Goal: Check status: Check status

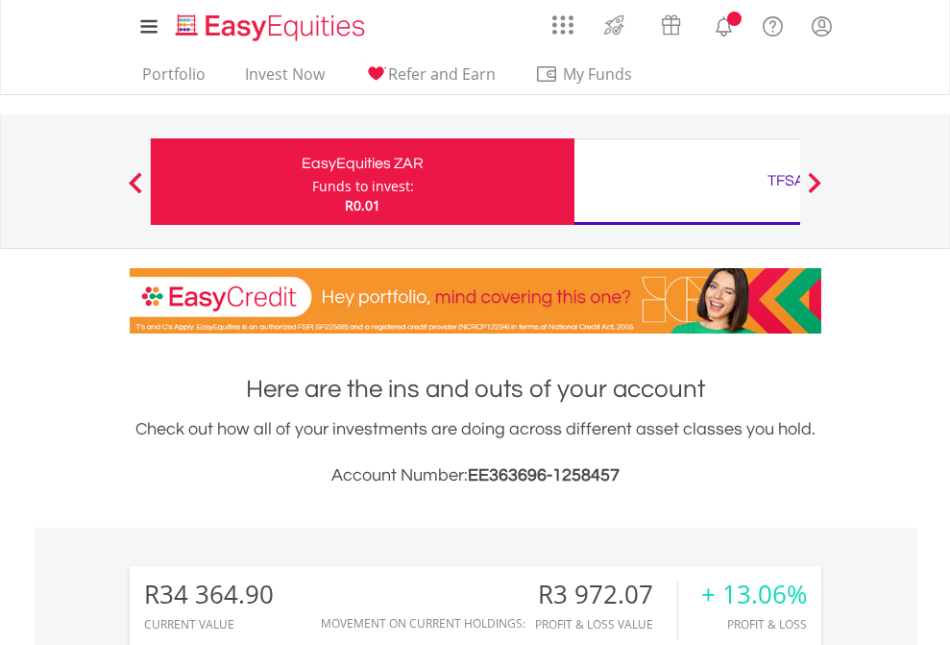
scroll to position [185, 302]
click at [312, 182] on div "Funds to invest:" at bounding box center [363, 186] width 102 height 19
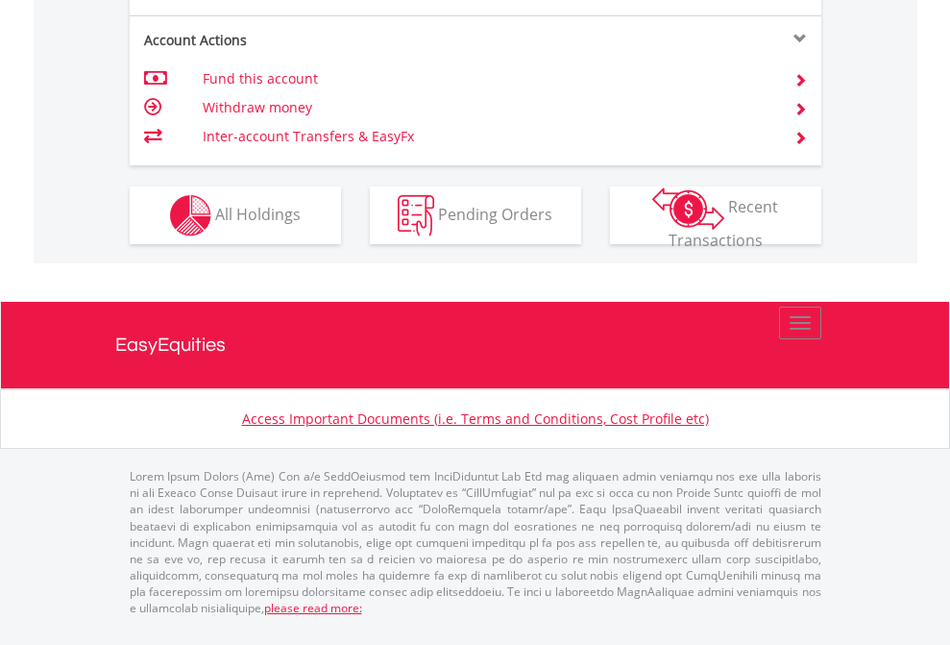
scroll to position [1792, 0]
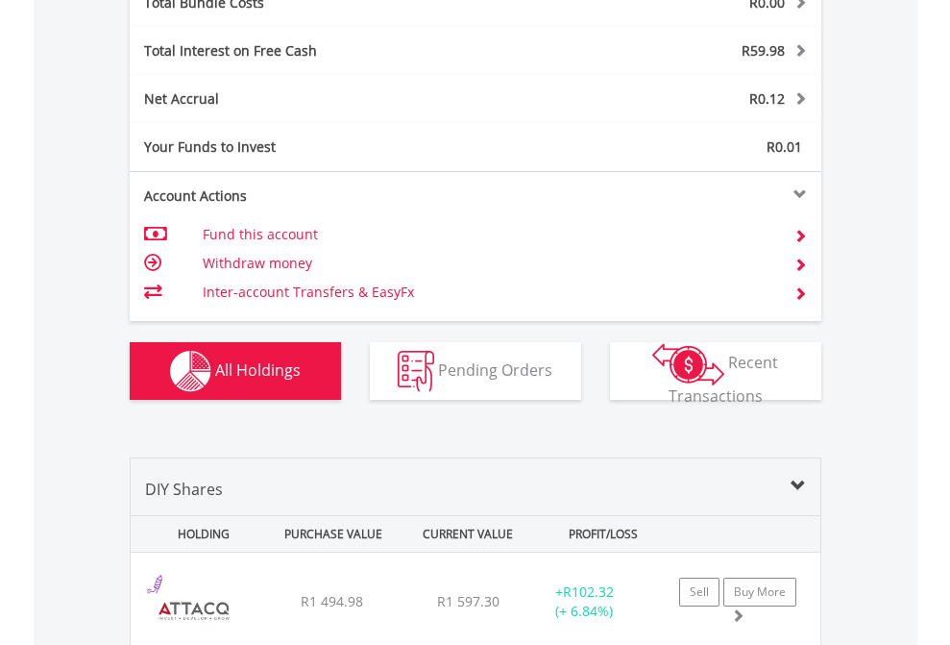
scroll to position [2253, 0]
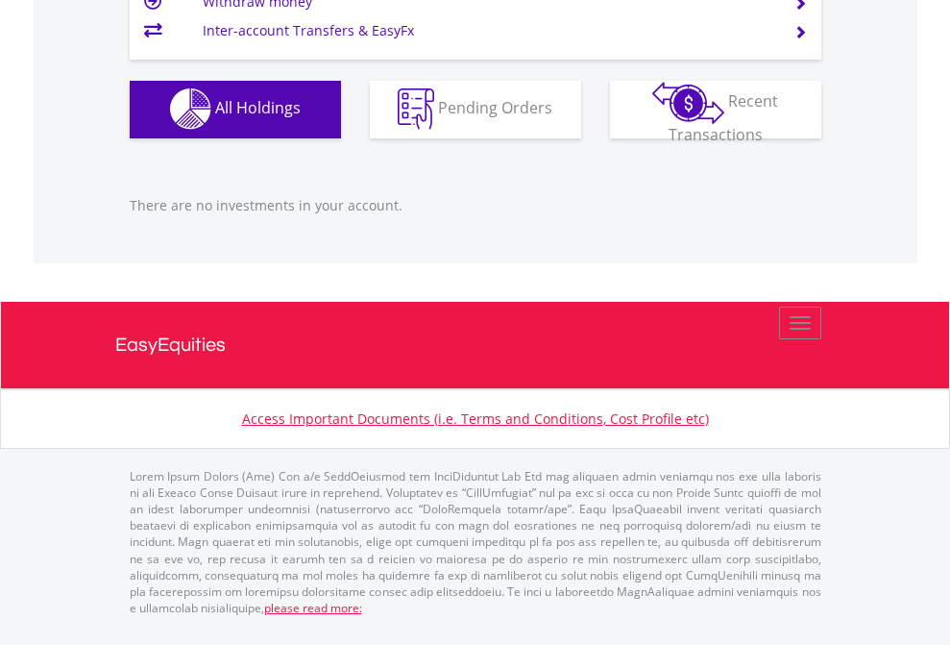
scroll to position [185, 302]
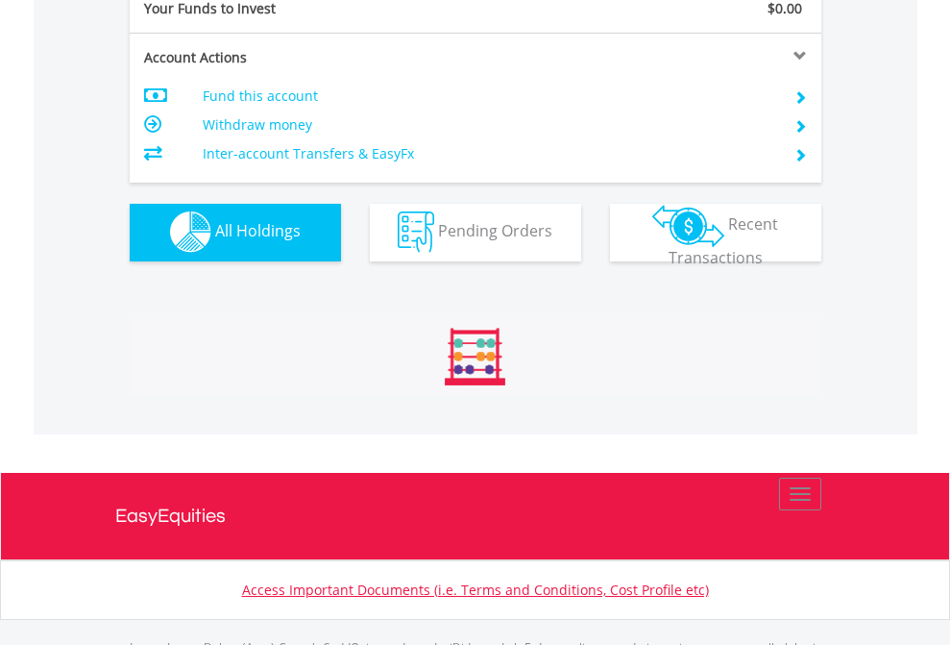
scroll to position [1903, 0]
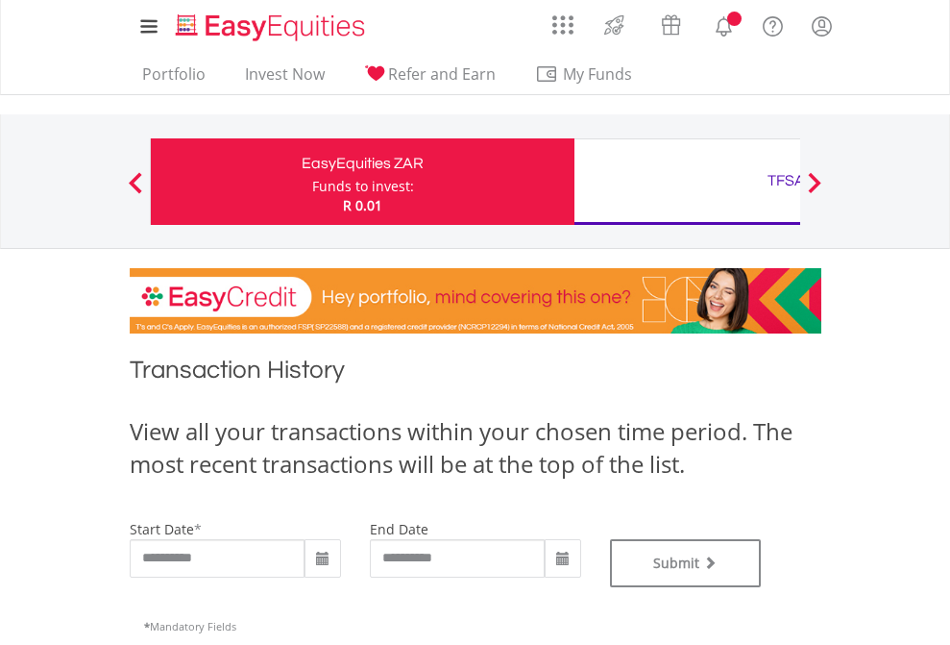
type input "**********"
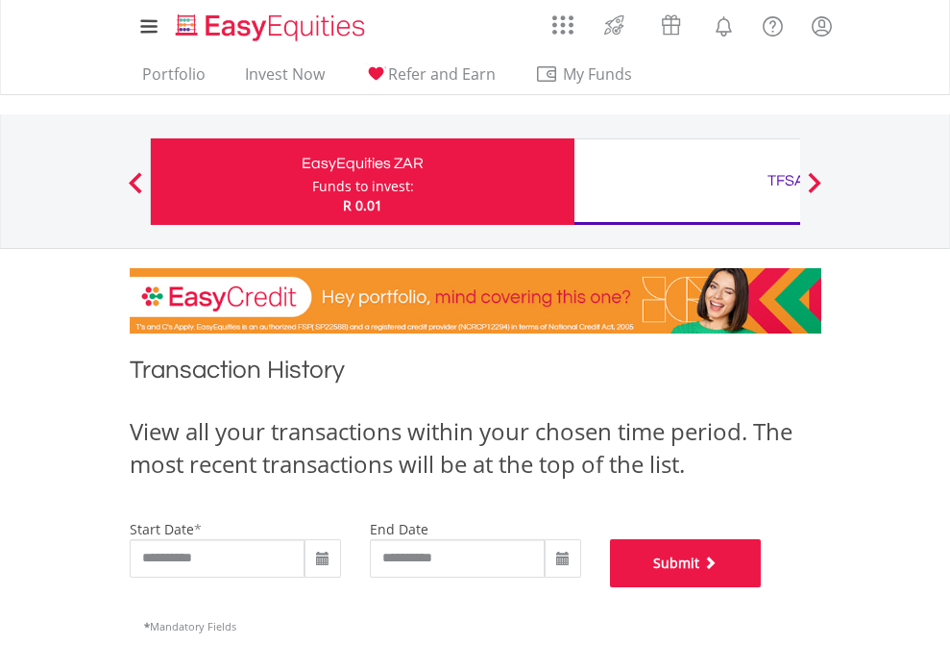
click at [762, 587] on button "Submit" at bounding box center [686, 563] width 152 height 48
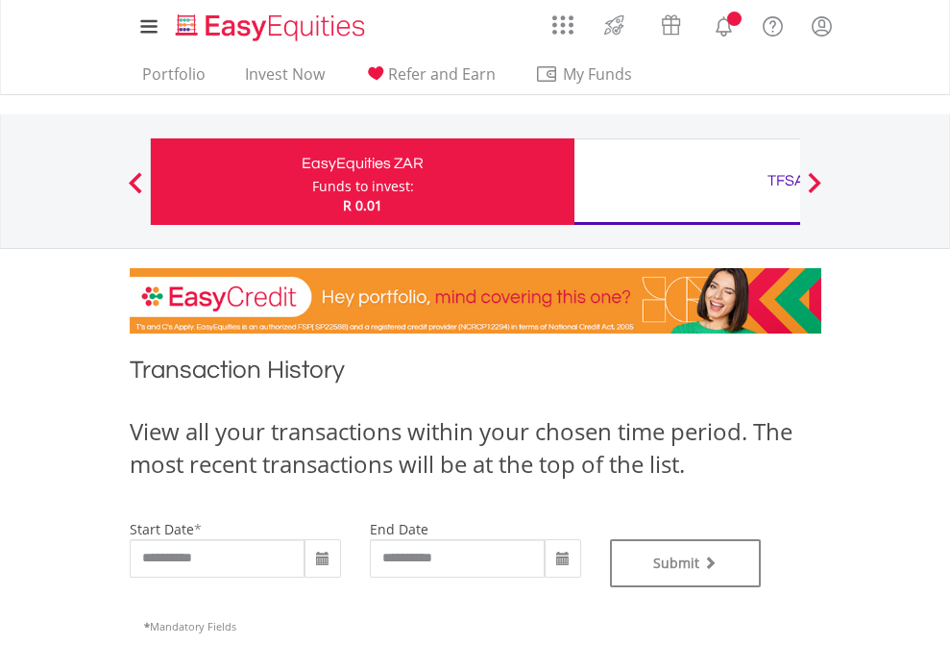
click at [687, 182] on div "TFSA" at bounding box center [786, 180] width 401 height 27
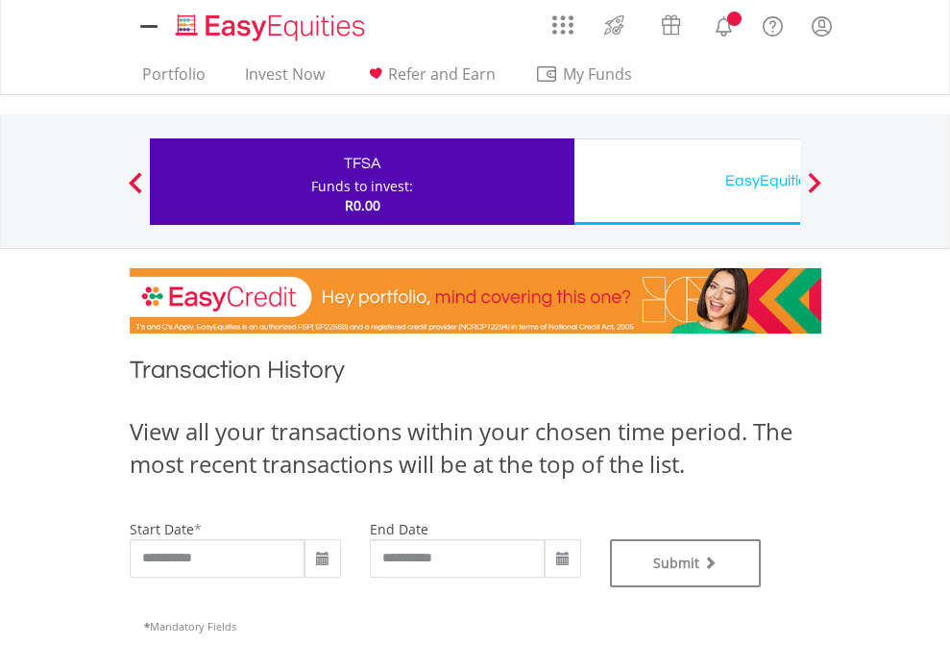
type input "**********"
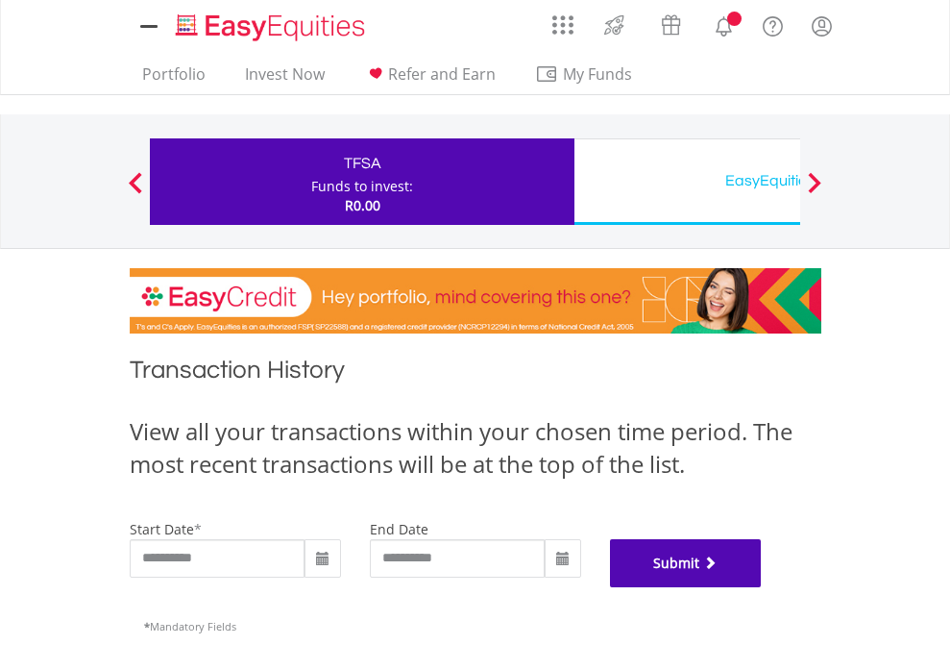
click at [762, 587] on button "Submit" at bounding box center [686, 563] width 152 height 48
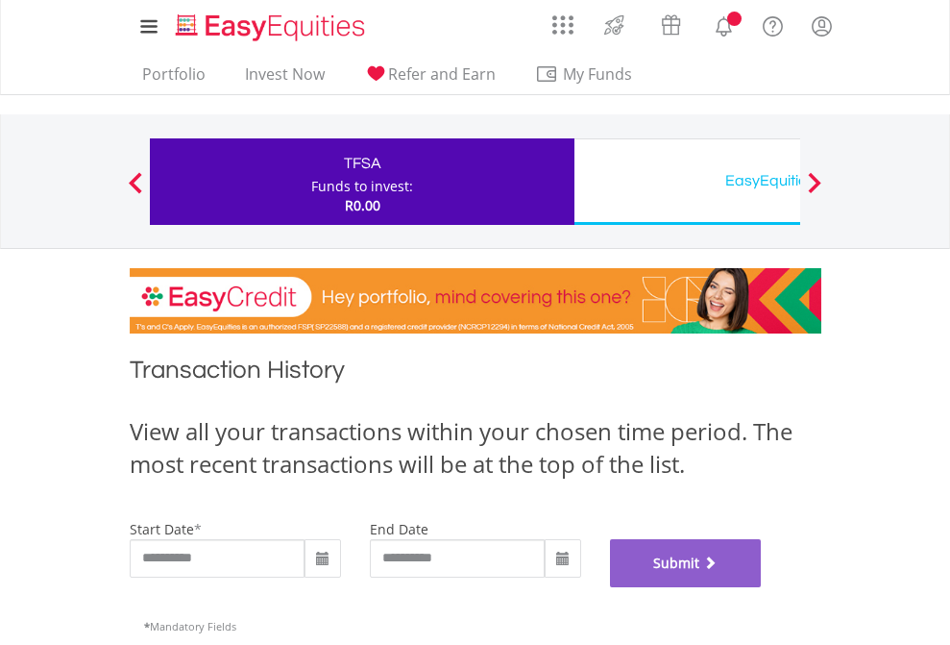
scroll to position [779, 0]
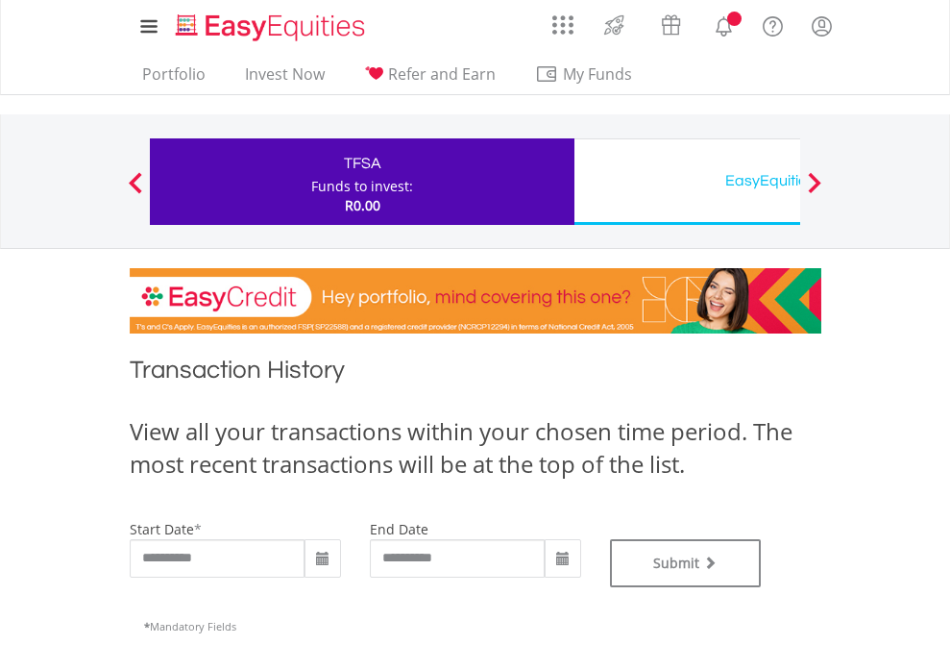
click at [687, 182] on div "EasyEquities USD" at bounding box center [786, 180] width 401 height 27
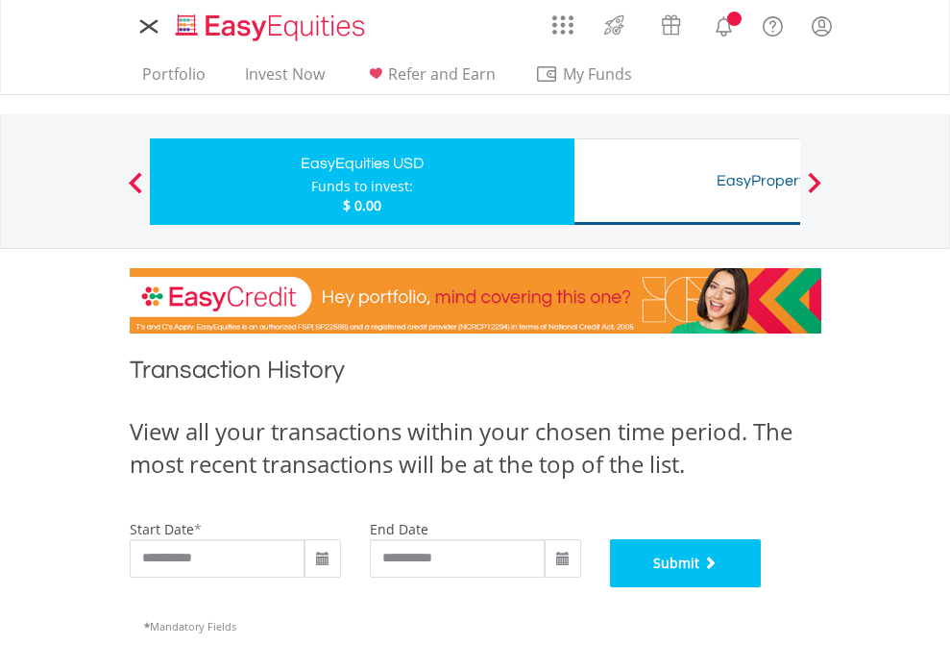
click at [762, 587] on button "Submit" at bounding box center [686, 563] width 152 height 48
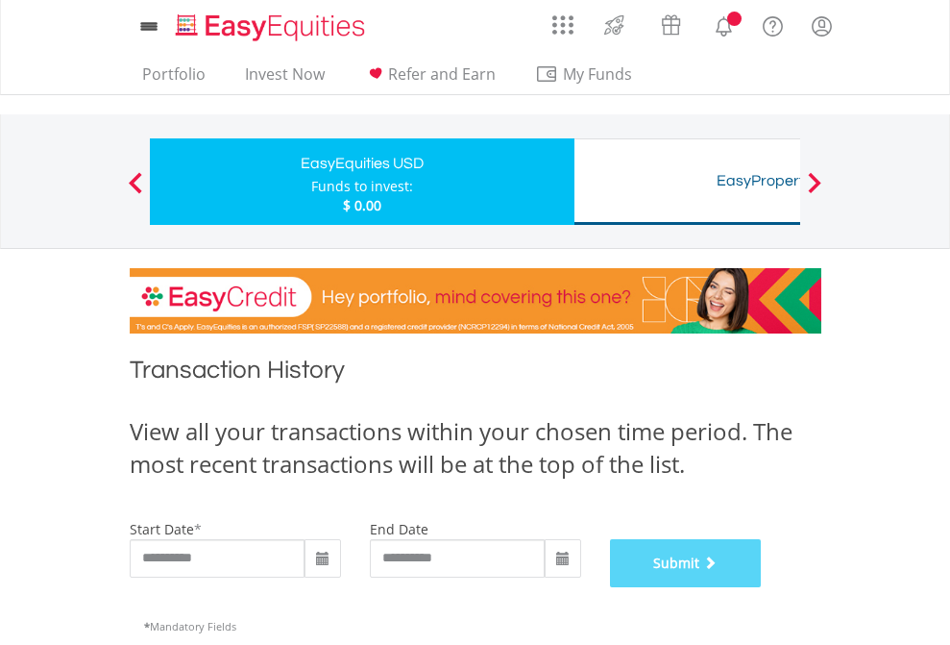
scroll to position [779, 0]
